Goal: Transaction & Acquisition: Book appointment/travel/reservation

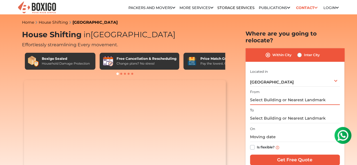
click at [295, 96] on input "text" at bounding box center [295, 100] width 90 height 10
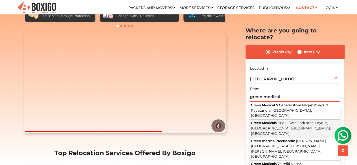
scroll to position [57, 0]
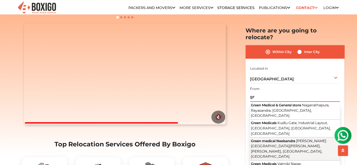
type input "g"
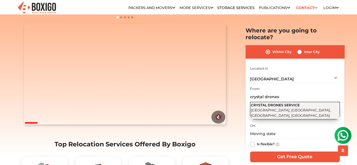
click at [327, 107] on button "CRYSTAL DRONES SERVICE North Road, Austin Town, Neelasandra, Bengaluru, Karnata…" at bounding box center [295, 111] width 90 height 18
type input "CRYSTAL DRONES SERVICE, [GEOGRAPHIC_DATA], [GEOGRAPHIC_DATA], [GEOGRAPHIC_DATA]…"
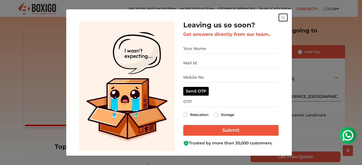
click at [284, 15] on img "get free quote dialog" at bounding box center [282, 17] width 5 height 5
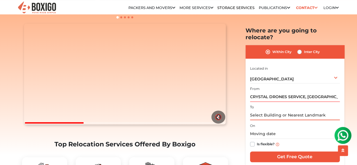
click at [290, 110] on input "text" at bounding box center [295, 115] width 90 height 10
paste input "FIRE ANOINTING AG TABERNACLE"
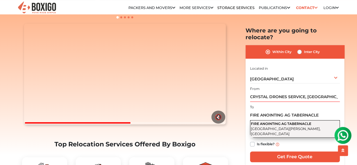
click at [303, 127] on span "[GEOGRAPHIC_DATA][PERSON_NAME], [GEOGRAPHIC_DATA]" at bounding box center [286, 132] width 70 height 10
type input "FIRE ANOINTING AG TABERNACLE, [GEOGRAPHIC_DATA], [GEOGRAPHIC_DATA]"
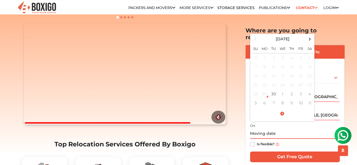
click at [276, 129] on input "text" at bounding box center [295, 134] width 90 height 10
click at [285, 90] on td "1" at bounding box center [283, 94] width 9 height 9
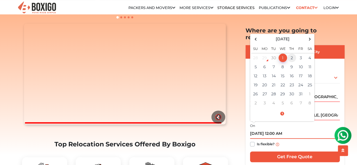
click at [294, 53] on td "2" at bounding box center [292, 57] width 9 height 9
type input "10/02/2025 12:00 AM"
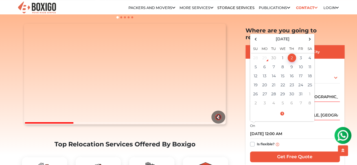
click at [305, 140] on div "Is flexible?" at bounding box center [295, 144] width 90 height 11
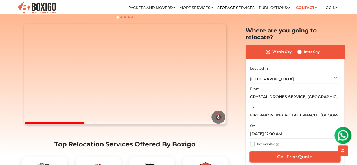
click at [295, 152] on input "Get Free Quote" at bounding box center [295, 157] width 90 height 11
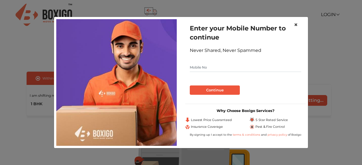
click at [297, 26] on span "×" at bounding box center [296, 25] width 4 height 8
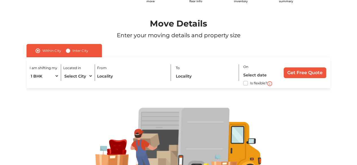
scroll to position [57, 0]
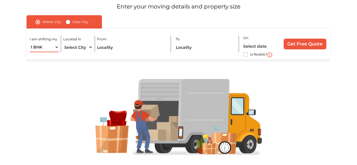
click at [54, 48] on select "1 BHK 2 BHK 3 BHK 3 + BHK FEW ITEMS" at bounding box center [44, 47] width 29 height 10
select select "2 BHK"
click at [30, 42] on select "1 BHK 2 BHK 3 BHK 3 + BHK FEW ITEMS" at bounding box center [44, 47] width 29 height 10
click at [90, 49] on select "Select City [GEOGRAPHIC_DATA] [GEOGRAPHIC_DATA] [GEOGRAPHIC_DATA] [GEOGRAPHIC_D…" at bounding box center [77, 47] width 29 height 10
select select "[GEOGRAPHIC_DATA]"
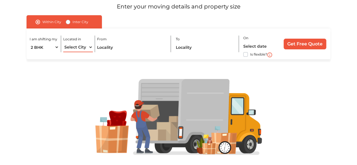
click at [63, 42] on select "Select City [GEOGRAPHIC_DATA] [GEOGRAPHIC_DATA] [GEOGRAPHIC_DATA] [GEOGRAPHIC_D…" at bounding box center [77, 47] width 29 height 10
click at [116, 49] on input "text" at bounding box center [131, 47] width 69 height 10
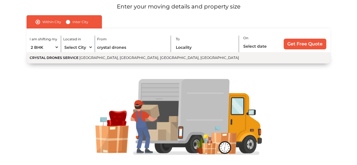
click at [107, 61] on button "CRYSTAL DRONES SERVICE [GEOGRAPHIC_DATA], [GEOGRAPHIC_DATA], [GEOGRAPHIC_DATA],…" at bounding box center [179, 57] width 304 height 11
type input "CRYSTAL DRONES SERVICE, [GEOGRAPHIC_DATA], [GEOGRAPHIC_DATA], [GEOGRAPHIC_DATA]…"
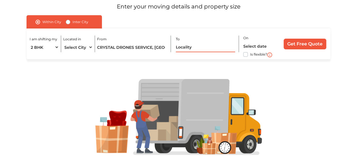
click at [198, 49] on input "text" at bounding box center [206, 47] width 60 height 10
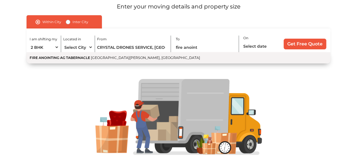
click at [179, 60] on span "[GEOGRAPHIC_DATA][PERSON_NAME], [GEOGRAPHIC_DATA]" at bounding box center [145, 58] width 109 height 4
type input "FIRE ANOINTING AG TABERNACLE, [GEOGRAPHIC_DATA], [GEOGRAPHIC_DATA]"
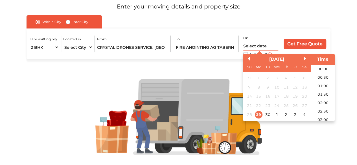
click at [255, 45] on input "text" at bounding box center [261, 46] width 35 height 10
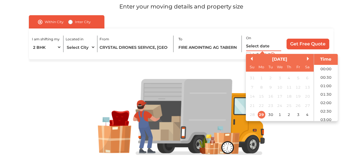
scroll to position [239, 0]
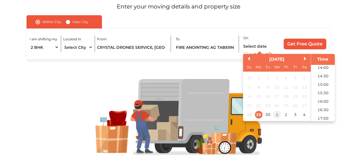
click at [276, 114] on div "1" at bounding box center [277, 115] width 8 height 8
type input "[DATE] 12:00 AM"
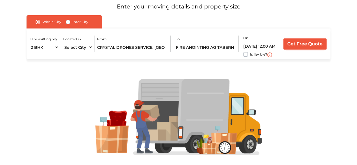
click at [298, 43] on input "Get Free Quote" at bounding box center [305, 44] width 43 height 11
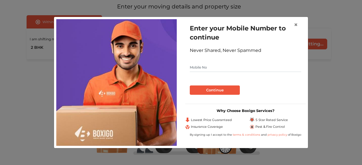
click at [221, 67] on input "text" at bounding box center [245, 67] width 111 height 9
type input "8618105461"
click at [227, 91] on button "Continue" at bounding box center [215, 91] width 50 height 10
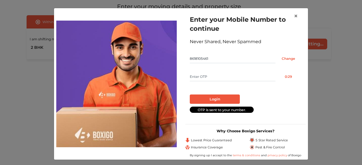
click at [231, 80] on input "text" at bounding box center [233, 76] width 86 height 9
type input "9255"
click at [208, 101] on button "Login" at bounding box center [215, 100] width 50 height 10
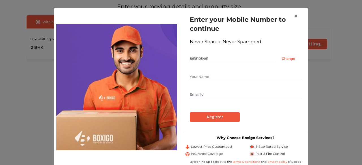
click at [209, 71] on form "Enter your Mobile Number to continue Never Shared, Never Spammed 8618105461 Cha…" at bounding box center [245, 68] width 111 height 107
click at [210, 74] on input "text" at bounding box center [245, 76] width 111 height 9
type input "gracy"
click at [205, 98] on input "text" at bounding box center [245, 94] width 111 height 9
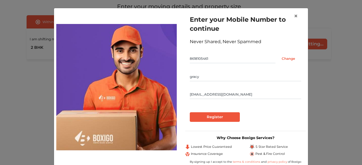
type input "[EMAIL_ADDRESS][DOMAIN_NAME]"
click at [190, 112] on input "Register" at bounding box center [215, 117] width 50 height 10
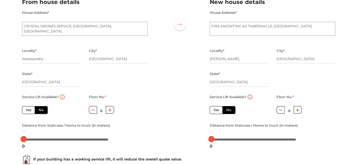
scroll to position [55, 0]
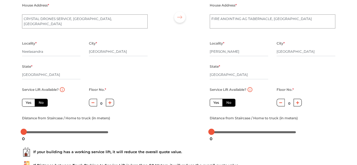
click at [108, 104] on button "button" at bounding box center [110, 103] width 8 height 8
type input "1"
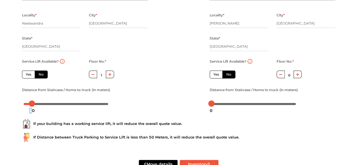
drag, startPoint x: 23, startPoint y: 106, endPoint x: 32, endPoint y: 107, distance: 9.6
click at [32, 107] on div "10" at bounding box center [32, 111] width 10 height 10
drag, startPoint x: 31, startPoint y: 105, endPoint x: 117, endPoint y: 130, distance: 89.0
click at [117, 130] on form "From house details House Address * [GEOGRAPHIC_DATA] Locality * [GEOGRAPHIC_DAT…" at bounding box center [179, 69] width 314 height 228
drag, startPoint x: 110, startPoint y: 105, endPoint x: 46, endPoint y: 107, distance: 63.9
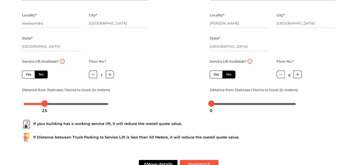
drag, startPoint x: 212, startPoint y: 101, endPoint x: 220, endPoint y: 107, distance: 9.4
click at [220, 107] on div at bounding box center [254, 103] width 88 height 9
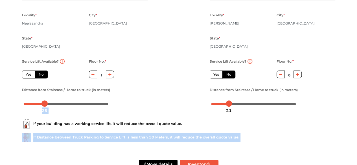
drag, startPoint x: 214, startPoint y: 107, endPoint x: 230, endPoint y: 121, distance: 22.0
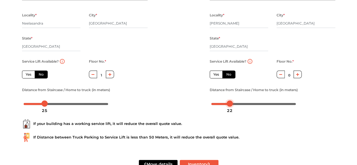
click at [233, 105] on div at bounding box center [254, 103] width 85 height 3
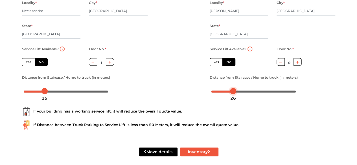
scroll to position [102, 0]
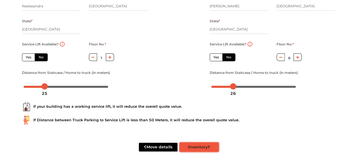
click at [197, 149] on button "Inventory" at bounding box center [199, 147] width 39 height 9
radio input "true"
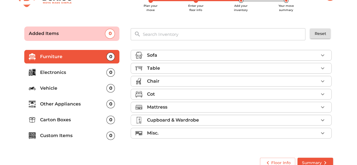
scroll to position [27, 0]
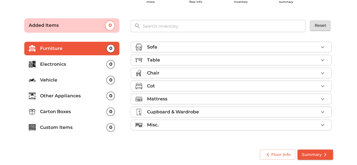
click at [244, 49] on div "Sofa" at bounding box center [233, 47] width 172 height 7
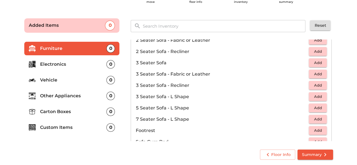
scroll to position [57, 0]
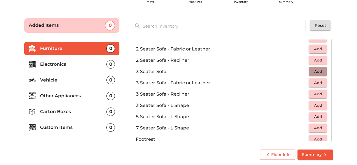
click at [312, 69] on span "Add" at bounding box center [318, 71] width 12 height 6
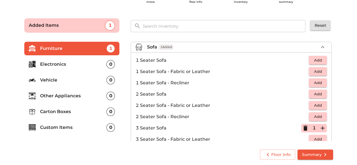
click at [313, 60] on span "Add" at bounding box center [318, 60] width 12 height 6
click at [321, 60] on icon "button" at bounding box center [323, 60] width 4 height 4
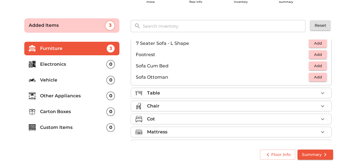
scroll to position [167, 0]
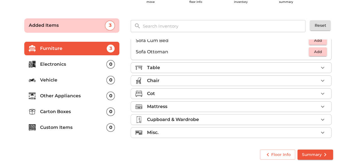
click at [310, 68] on div "Table" at bounding box center [233, 67] width 172 height 7
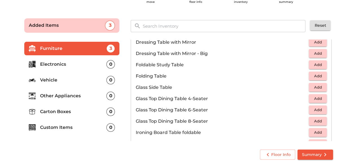
scroll to position [138, 0]
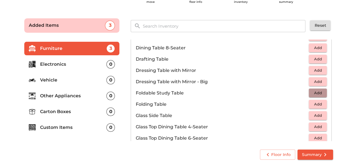
click at [312, 92] on span "Add" at bounding box center [318, 93] width 12 height 6
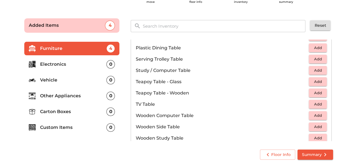
scroll to position [393, 0]
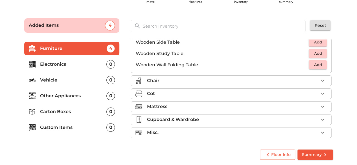
click at [177, 91] on div "Cot" at bounding box center [233, 93] width 172 height 7
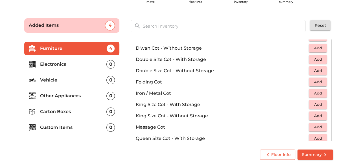
scroll to position [68, 0]
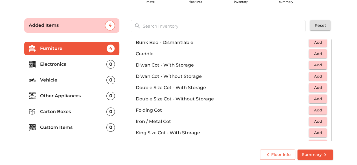
click at [312, 99] on span "Add" at bounding box center [318, 99] width 12 height 6
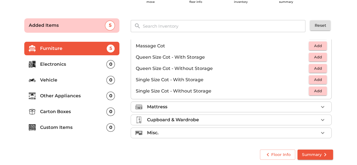
scroll to position [178, 0]
click at [226, 103] on div "Mattress" at bounding box center [233, 106] width 172 height 7
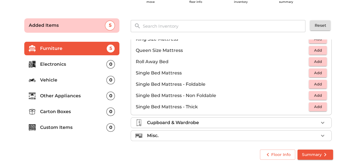
scroll to position [110, 0]
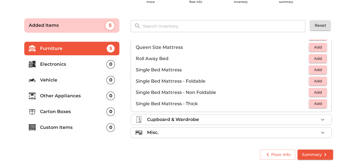
click at [203, 118] on div "Cupboard & Wardrobe" at bounding box center [233, 119] width 172 height 7
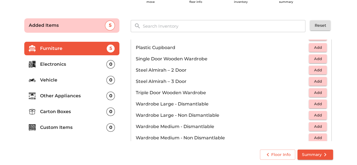
scroll to position [166, 0]
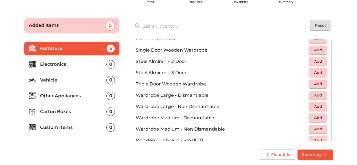
click at [319, 60] on span "Add" at bounding box center [318, 61] width 12 height 6
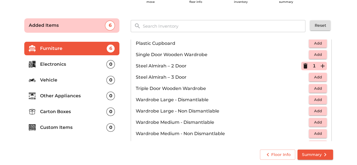
scroll to position [189, 0]
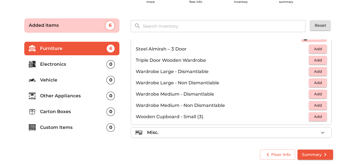
click at [313, 80] on span "Add" at bounding box center [318, 83] width 12 height 6
click at [106, 68] on li "Electronics 0" at bounding box center [71, 65] width 95 height 14
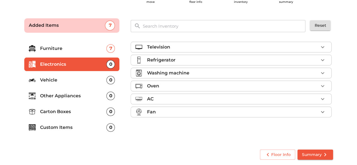
click at [221, 48] on div "Television" at bounding box center [233, 47] width 172 height 7
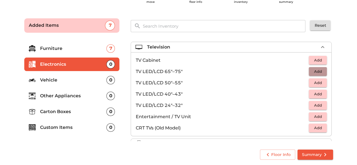
click at [314, 67] on button "Add" at bounding box center [318, 71] width 18 height 9
click at [92, 77] on p "Vehicle" at bounding box center [73, 80] width 67 height 7
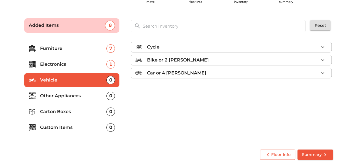
click at [116, 93] on li "Other Appliances 0" at bounding box center [71, 96] width 95 height 14
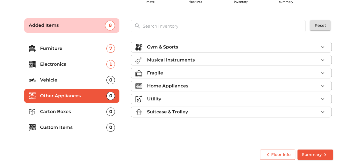
click at [199, 76] on li "Fragile" at bounding box center [231, 73] width 201 height 10
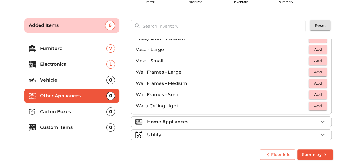
scroll to position [380, 0]
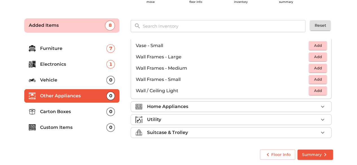
click at [85, 112] on p "Carton Boxes" at bounding box center [73, 111] width 67 height 7
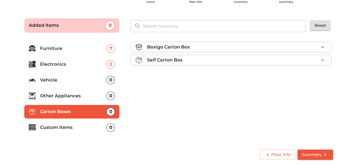
scroll to position [0, 0]
click at [192, 45] on div "Boxigo Carton Box" at bounding box center [233, 47] width 172 height 7
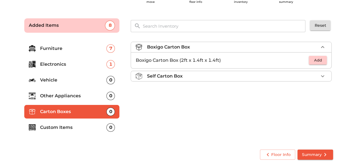
click at [192, 45] on div "Boxigo Carton Box" at bounding box center [233, 47] width 172 height 7
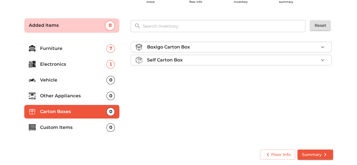
click at [76, 129] on p "Custom Items" at bounding box center [73, 127] width 67 height 7
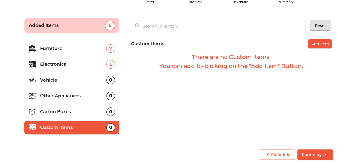
click at [93, 65] on p "Electronics" at bounding box center [73, 64] width 67 height 7
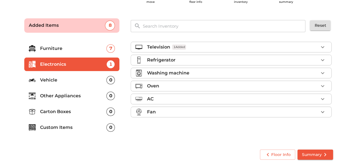
click at [197, 61] on div "Refrigerator" at bounding box center [233, 60] width 172 height 7
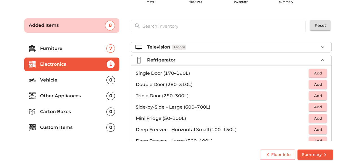
click at [319, 72] on span "Add" at bounding box center [318, 73] width 12 height 6
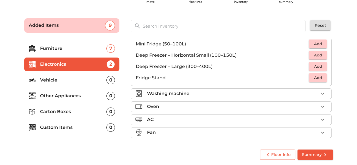
click at [213, 91] on div "Washing machine" at bounding box center [233, 93] width 172 height 7
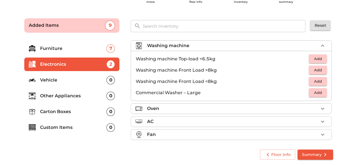
scroll to position [26, 0]
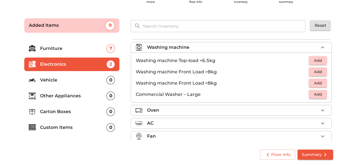
click at [315, 58] on span "Add" at bounding box center [318, 60] width 12 height 6
click at [182, 108] on div "Oven" at bounding box center [233, 110] width 172 height 7
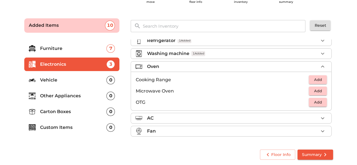
scroll to position [18, 0]
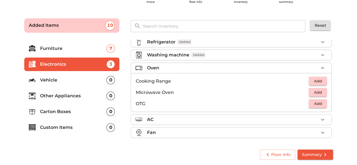
click at [318, 81] on span "Add" at bounding box center [318, 81] width 12 height 6
click at [316, 90] on span "Add" at bounding box center [318, 92] width 12 height 6
click at [173, 129] on div "Fan" at bounding box center [233, 132] width 172 height 7
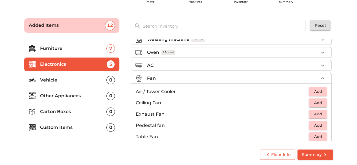
scroll to position [41, 0]
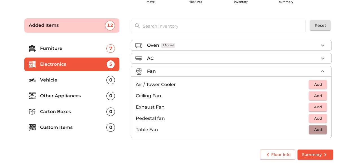
click at [316, 129] on span "Add" at bounding box center [318, 130] width 12 height 6
click at [314, 84] on span "Add" at bounding box center [318, 84] width 12 height 6
click at [320, 129] on icon "button" at bounding box center [323, 130] width 7 height 7
click at [75, 126] on p "Custom Items" at bounding box center [73, 127] width 67 height 7
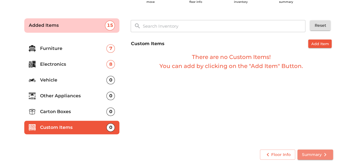
click at [313, 151] on span "Summary" at bounding box center [315, 154] width 27 height 7
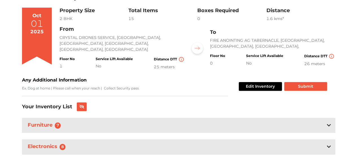
scroll to position [52, 0]
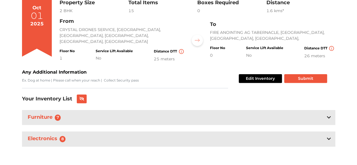
click at [304, 117] on div "Furniture 7" at bounding box center [179, 117] width 314 height 15
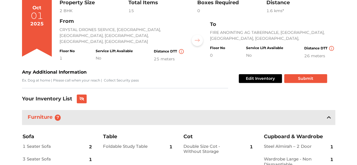
click at [304, 117] on div "Furniture 7" at bounding box center [179, 117] width 314 height 15
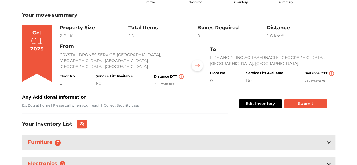
scroll to position [0, 0]
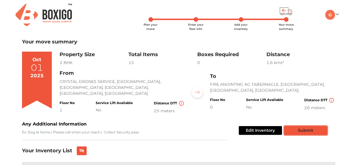
click at [301, 129] on button "Submit" at bounding box center [305, 130] width 43 height 9
